Goal: Task Accomplishment & Management: Manage account settings

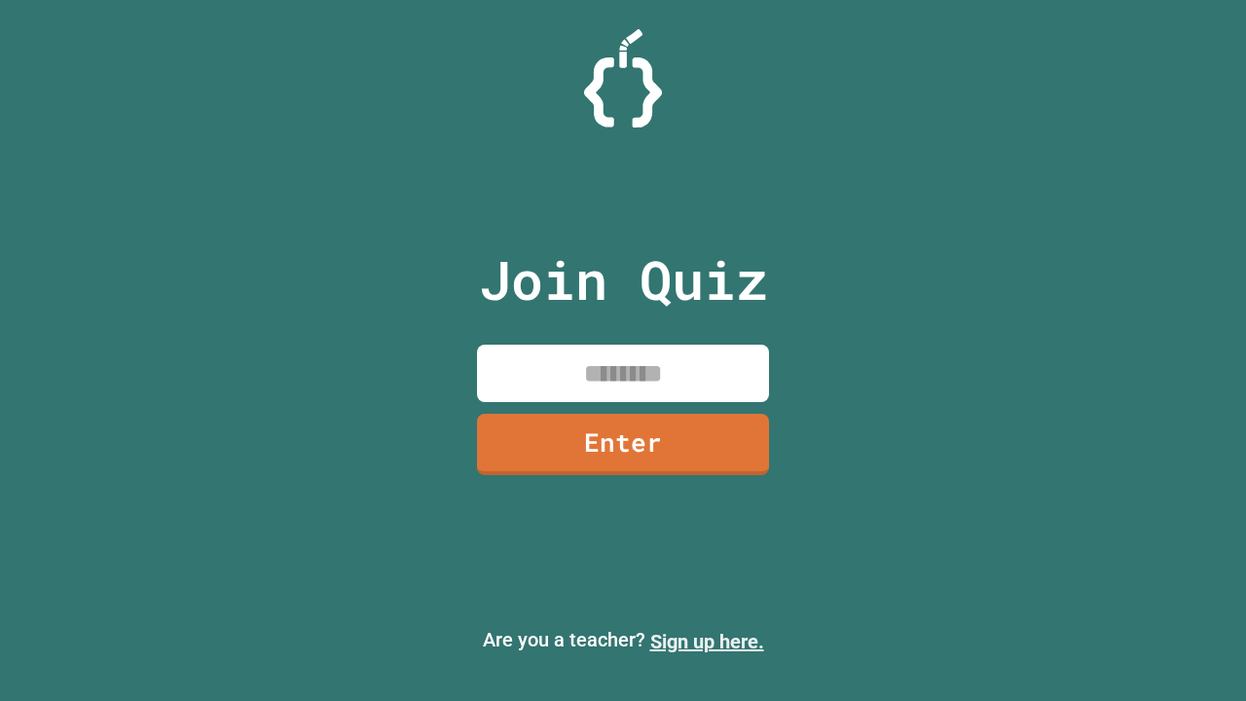
click at [707, 641] on link "Sign up here." at bounding box center [707, 641] width 114 height 23
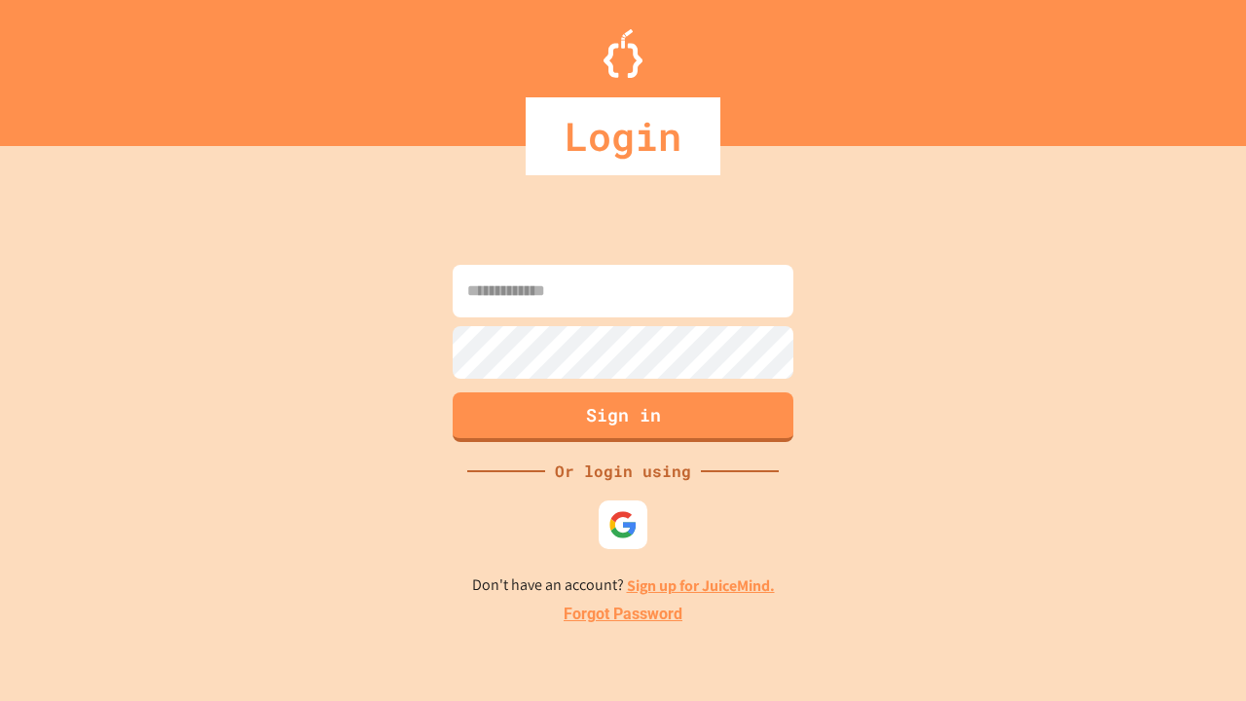
click at [623, 614] on link "Forgot Password" at bounding box center [623, 613] width 119 height 23
